Goal: Transaction & Acquisition: Obtain resource

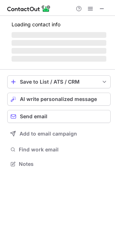
scroll to position [175, 115]
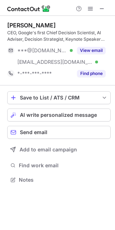
click at [91, 48] on button "View email" at bounding box center [91, 50] width 28 height 7
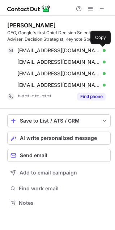
click at [102, 50] on span at bounding box center [102, 51] width 6 height 6
